Goal: Information Seeking & Learning: Stay updated

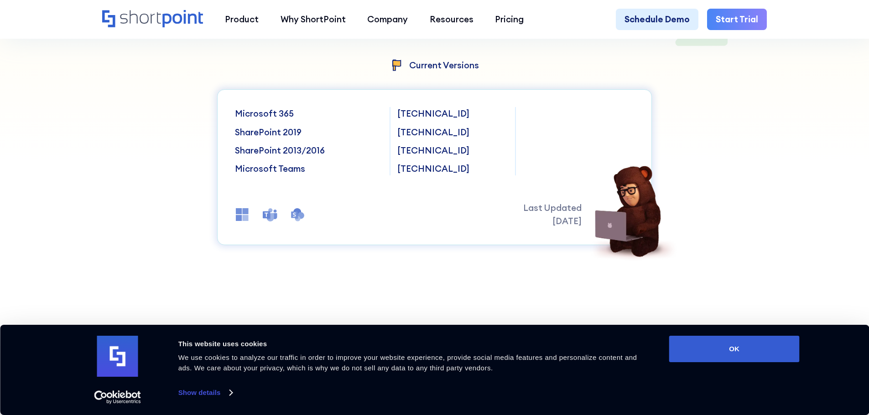
scroll to position [274, 0]
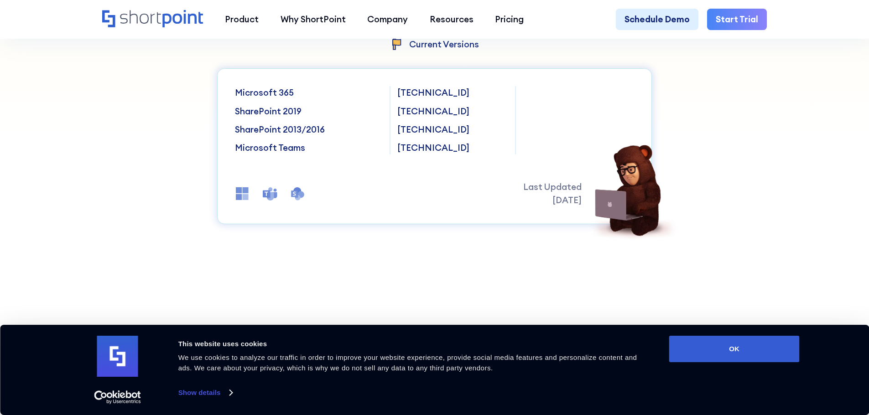
click at [277, 99] on p "Microsoft 365" at bounding box center [308, 92] width 147 height 13
click at [278, 97] on p "Microsoft 365" at bounding box center [308, 92] width 147 height 13
click at [405, 93] on p "[TECHNICAL_ID]" at bounding box center [452, 92] width 110 height 13
click at [404, 92] on p "[TECHNICAL_ID]" at bounding box center [452, 92] width 110 height 13
click at [405, 93] on p "[TECHNICAL_ID]" at bounding box center [452, 92] width 110 height 13
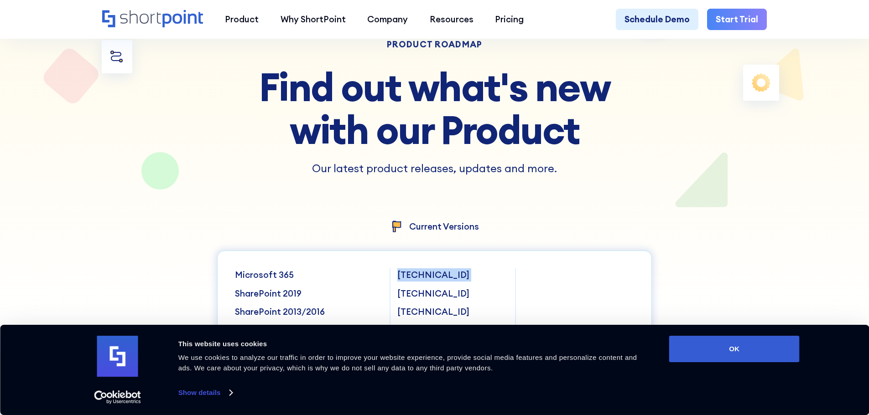
scroll to position [0, 0]
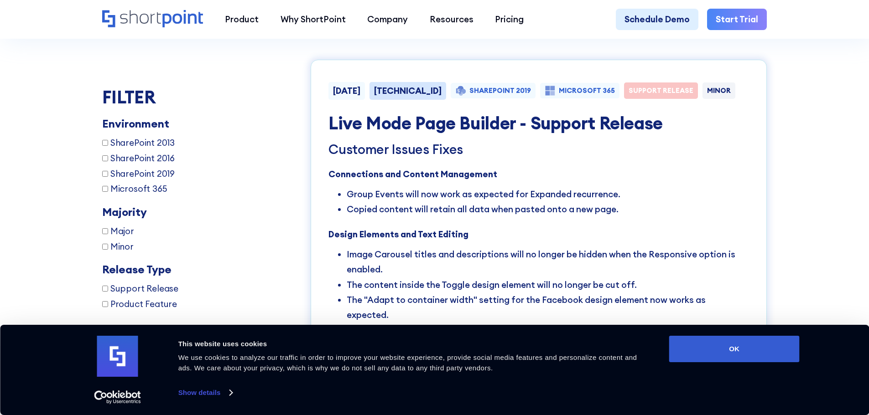
scroll to position [1733, 0]
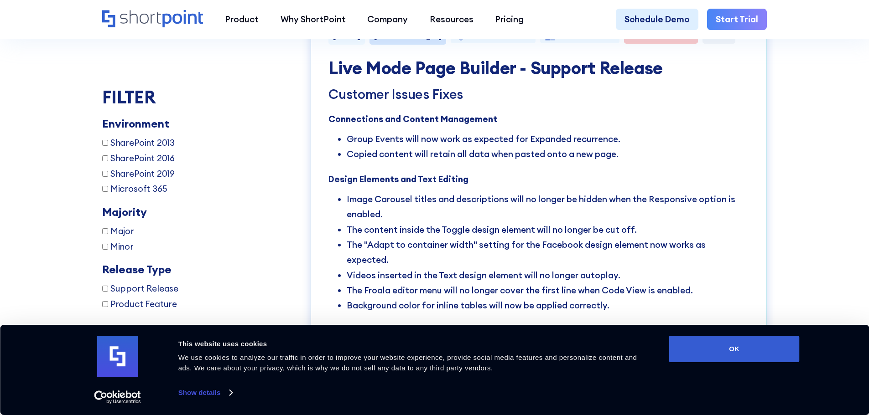
click at [103, 188] on input "Microsoft 365" at bounding box center [105, 189] width 6 height 6
checkbox input "true"
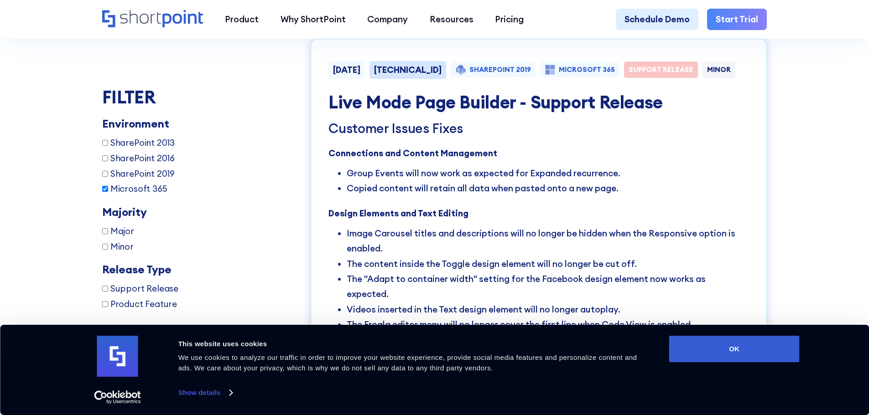
scroll to position [1698, 0]
drag, startPoint x: 83, startPoint y: 247, endPoint x: 77, endPoint y: 254, distance: 8.8
drag, startPoint x: 77, startPoint y: 254, endPoint x: 346, endPoint y: 191, distance: 275.8
click at [347, 182] on li "Group Events will now work as expected for Expanded recurrence." at bounding box center [548, 174] width 402 height 15
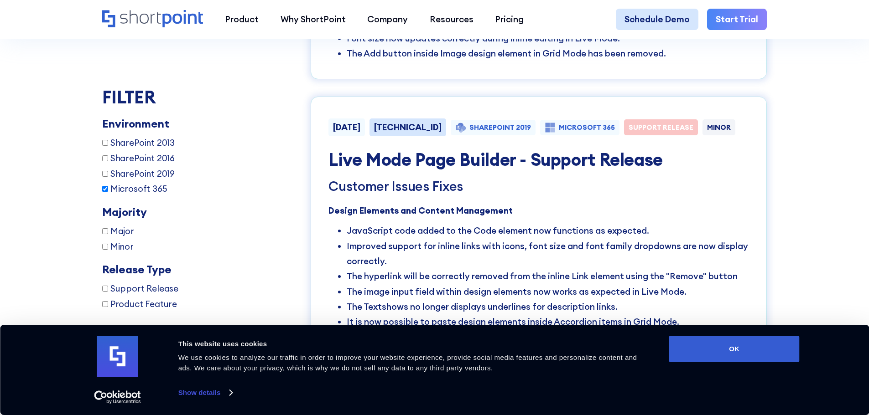
scroll to position [2382, 0]
